Goal: Navigation & Orientation: Understand site structure

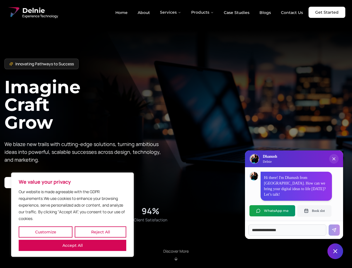
click at [45, 232] on button "Customize" at bounding box center [46, 231] width 54 height 11
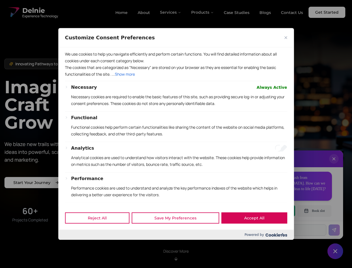
click at [100, 232] on div at bounding box center [176, 134] width 352 height 268
click at [73, 64] on p "We use cookies to help you navigate efficiently and perform certain functions. …" at bounding box center [176, 57] width 222 height 13
click at [176, 78] on p "The cookies that are categorized as "Necessary" are stored on your browser as t…" at bounding box center [176, 70] width 222 height 13
click at [171, 12] on div at bounding box center [176, 134] width 352 height 268
click at [203, 12] on div at bounding box center [176, 134] width 352 height 268
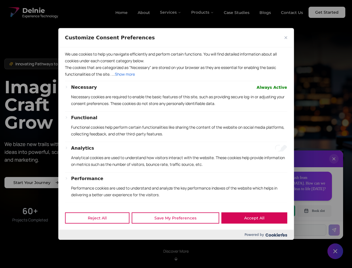
click at [334, 164] on div at bounding box center [176, 134] width 352 height 268
click at [272, 211] on div "Reject All Save My Preferences Accept All" at bounding box center [176, 218] width 236 height 24
click at [315, 211] on div at bounding box center [176, 134] width 352 height 268
click at [335, 251] on div at bounding box center [176, 134] width 352 height 268
